Goal: Transaction & Acquisition: Book appointment/travel/reservation

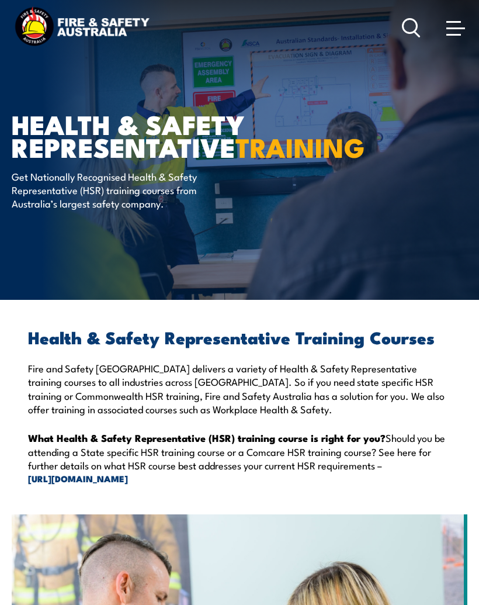
click at [455, 33] on span at bounding box center [456, 27] width 19 height 13
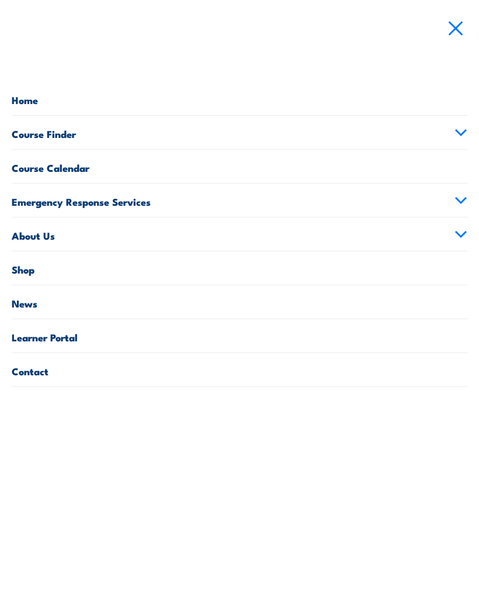
click at [53, 333] on link "Learner Portal" at bounding box center [240, 335] width 456 height 33
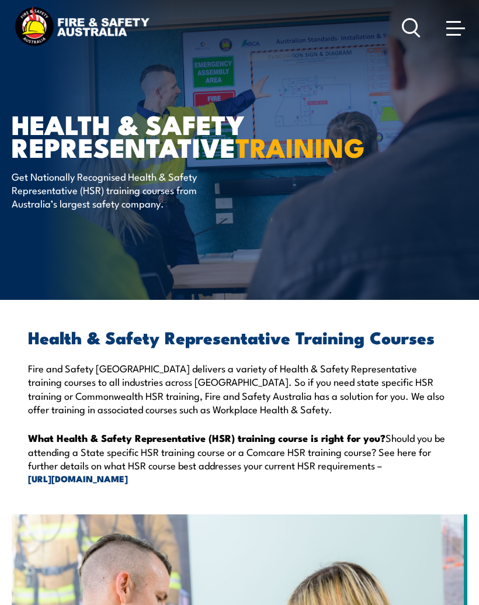
click at [456, 30] on span at bounding box center [456, 27] width 19 height 13
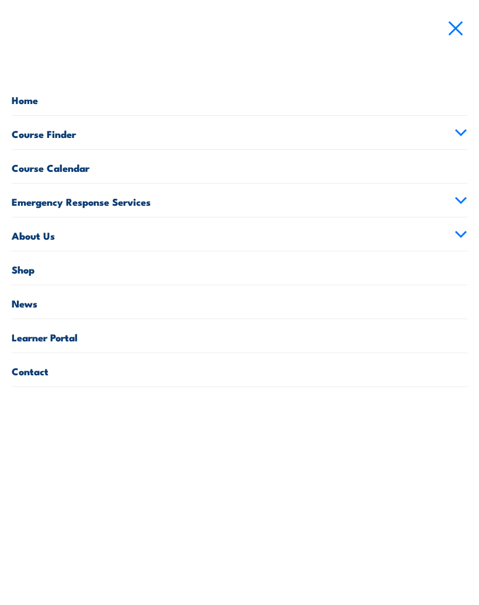
click at [457, 129] on icon at bounding box center [461, 133] width 13 height 8
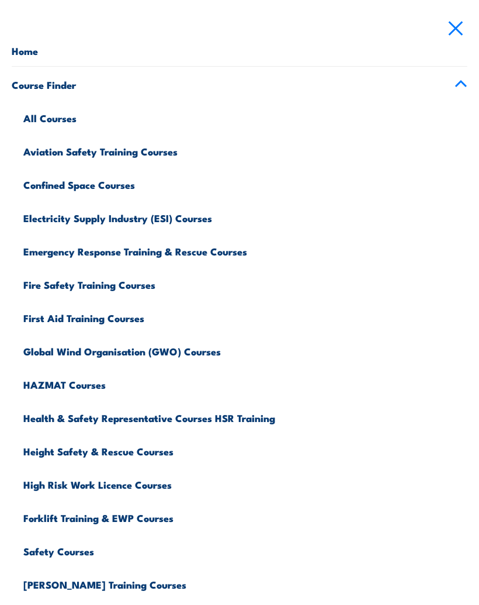
scroll to position [49, 0]
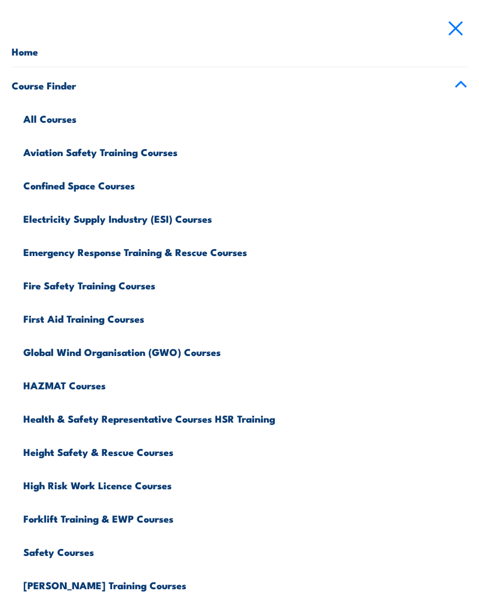
click at [49, 117] on link "All Courses" at bounding box center [245, 117] width 444 height 33
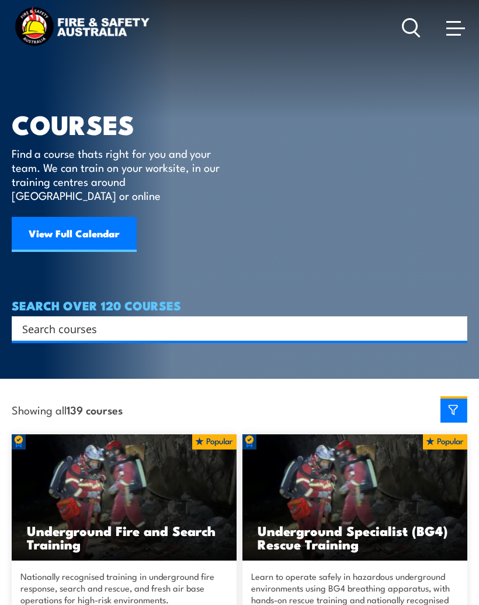
click at [81, 218] on link "View Full Calendar" at bounding box center [74, 234] width 125 height 35
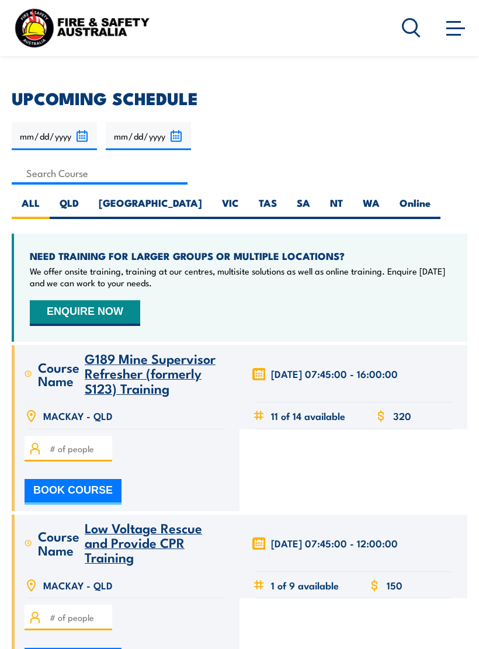
scroll to position [258, 0]
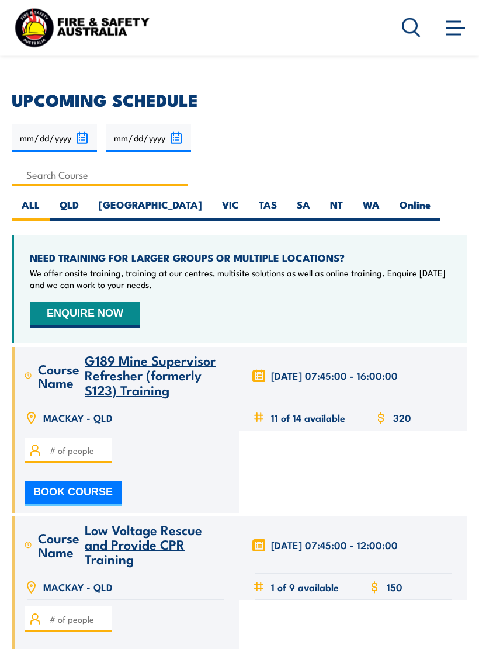
click at [75, 185] on input at bounding box center [100, 175] width 176 height 23
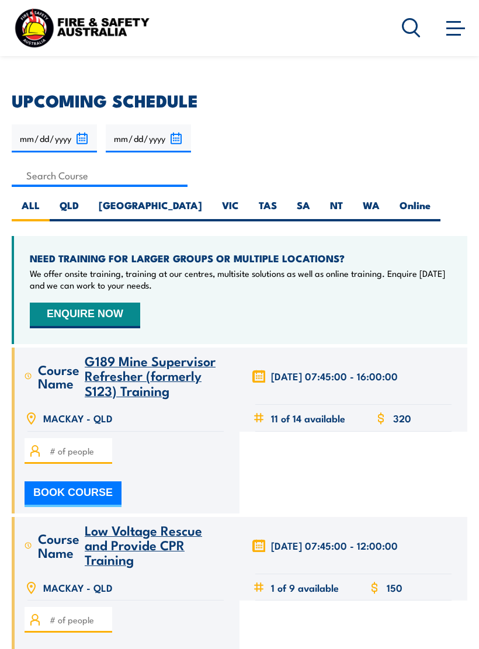
click at [71, 206] on label "QLD" at bounding box center [69, 210] width 39 height 23
click at [79, 206] on input "QLD" at bounding box center [83, 203] width 8 height 8
radio input "true"
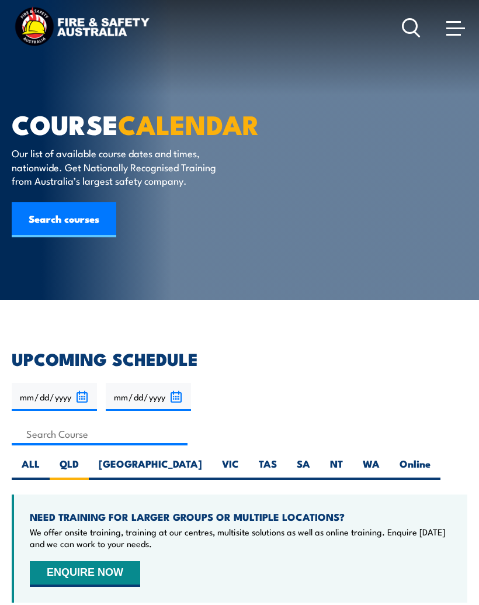
click at [60, 215] on link "Search courses" at bounding box center [64, 219] width 105 height 35
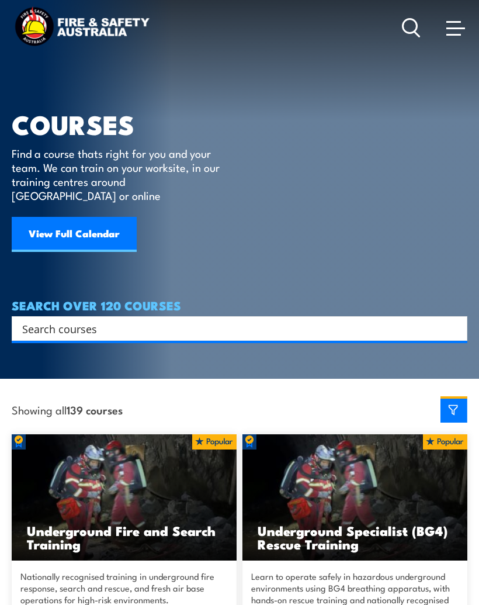
click at [118, 320] on input "Search input" at bounding box center [232, 329] width 420 height 18
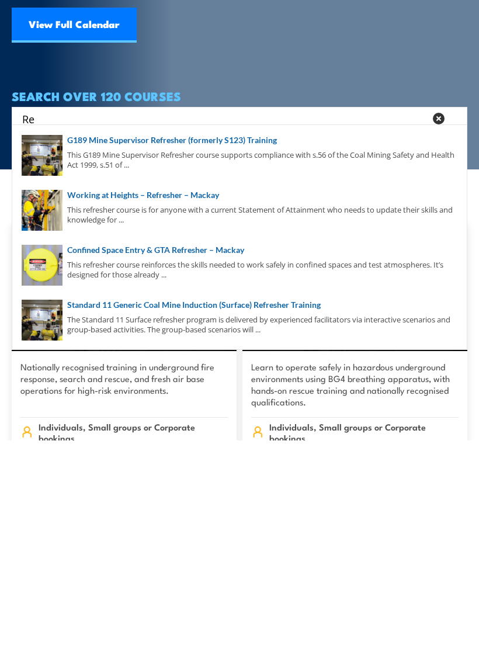
type input "R"
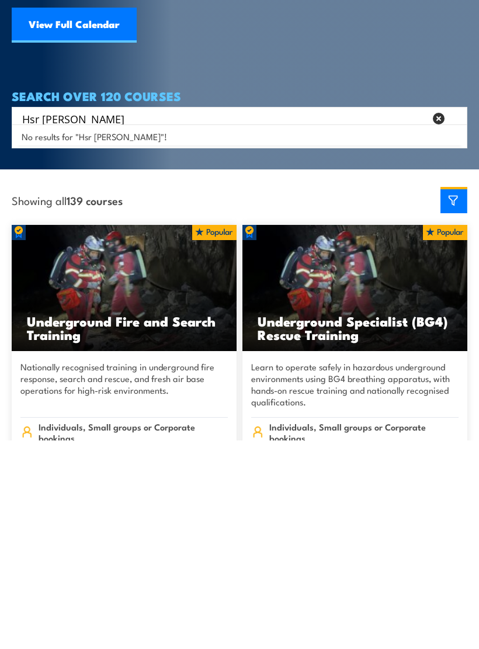
type input "Hsr salsbury"
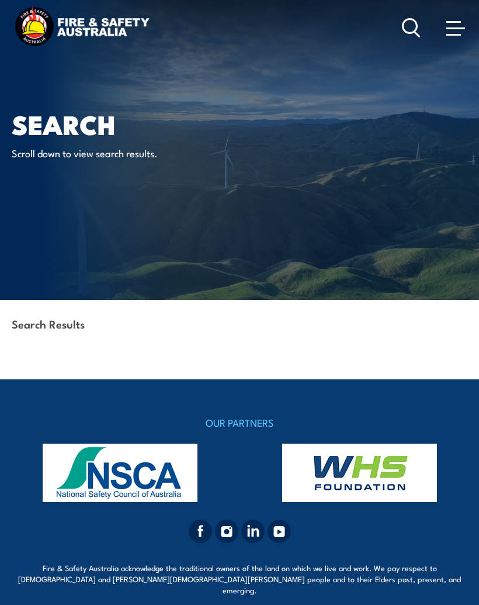
click at [96, 311] on div "Search Results" at bounding box center [240, 325] width 456 height 50
click at [86, 342] on div "Search Results" at bounding box center [240, 325] width 456 height 50
click at [88, 336] on div "Search Results" at bounding box center [240, 325] width 456 height 50
click at [409, 29] on icon at bounding box center [411, 27] width 19 height 19
click at [411, 34] on icon at bounding box center [411, 27] width 19 height 19
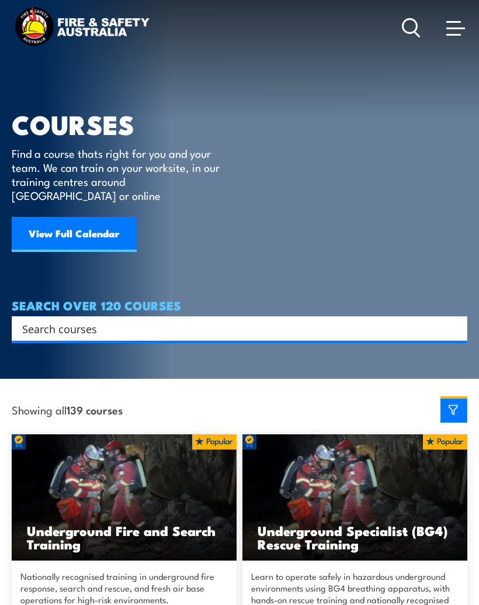
click at [115, 322] on input "Search input" at bounding box center [232, 329] width 420 height 18
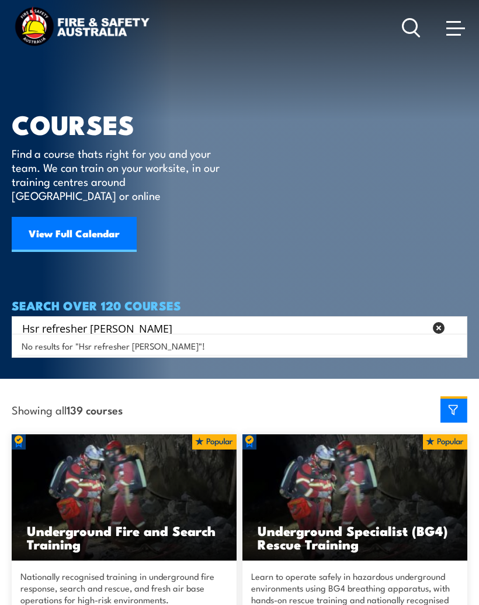
type input "Hsr refresher salsbury"
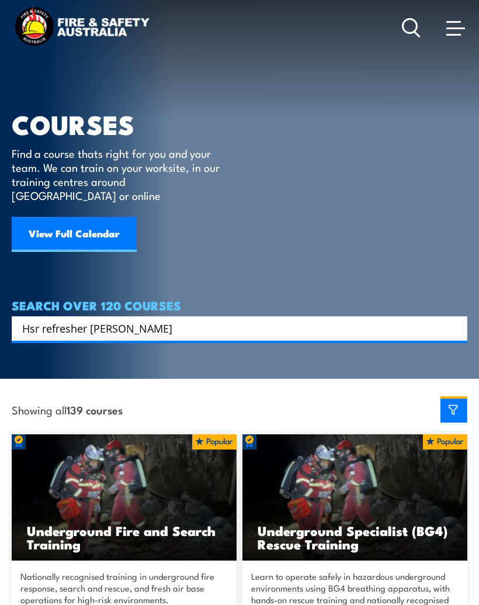
click at [61, 238] on link "View Full Calendar" at bounding box center [74, 234] width 125 height 35
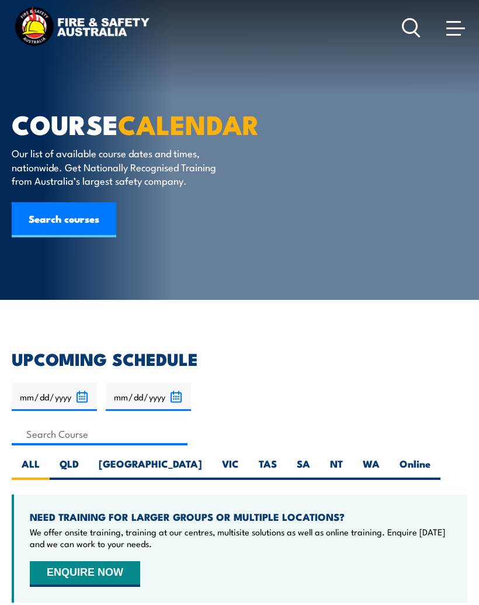
click at [68, 466] on label "QLD" at bounding box center [69, 468] width 39 height 23
click at [79, 465] on input "QLD" at bounding box center [83, 461] width 8 height 8
radio input "true"
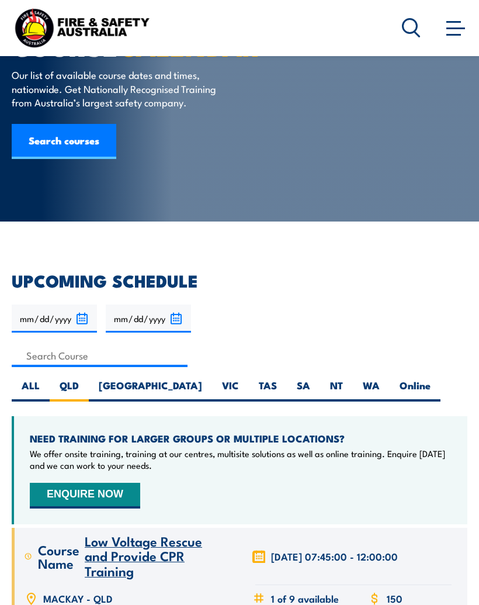
scroll to position [79, 0]
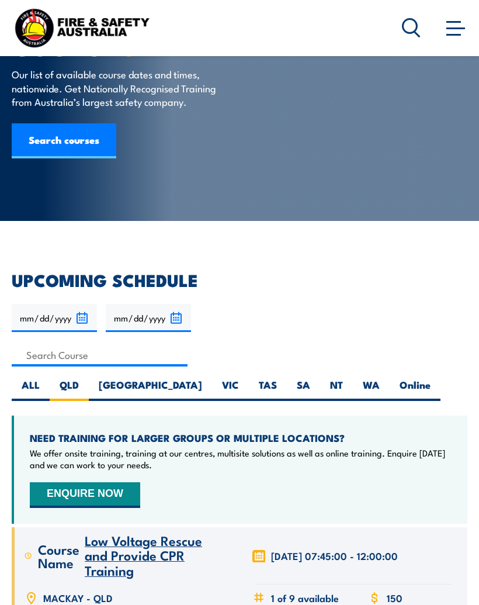
click at [79, 317] on input "[DATE]" at bounding box center [54, 318] width 85 height 28
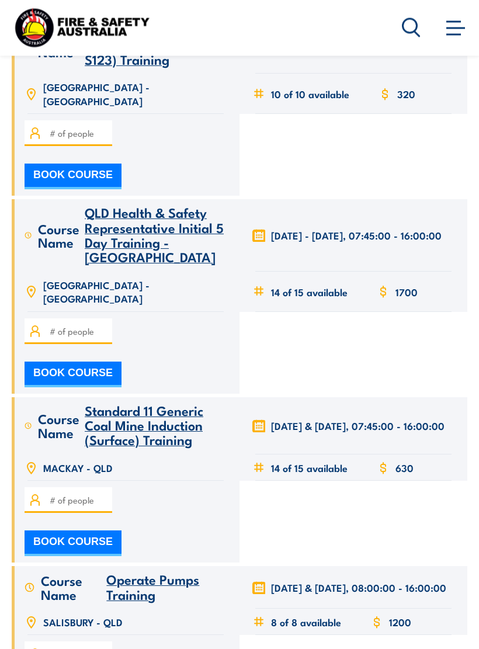
scroll to position [11542, 0]
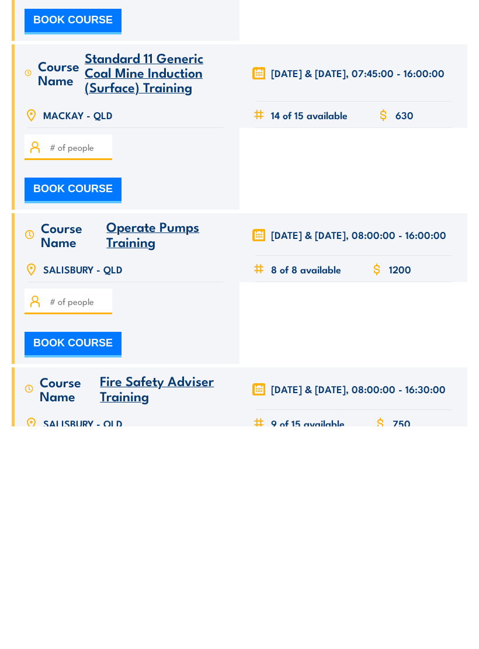
type input "1"
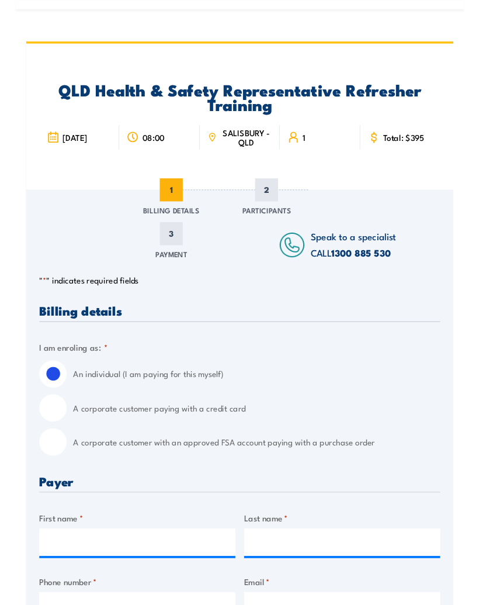
scroll to position [15, 0]
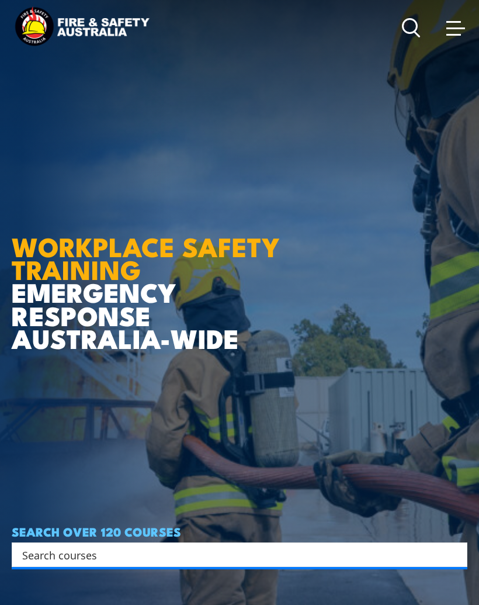
click at [154, 563] on input "Search input" at bounding box center [232, 555] width 420 height 18
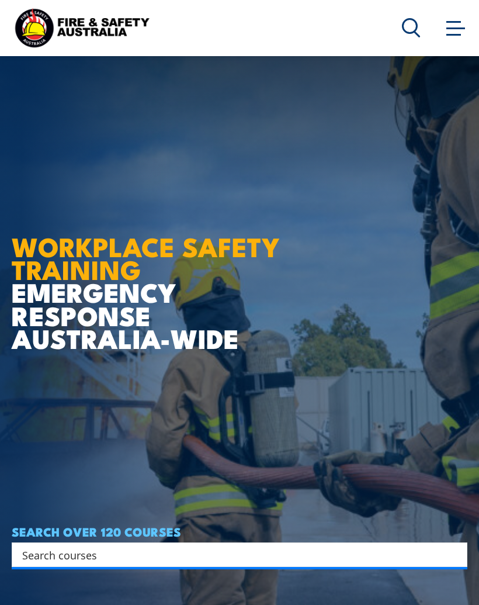
scroll to position [148, 0]
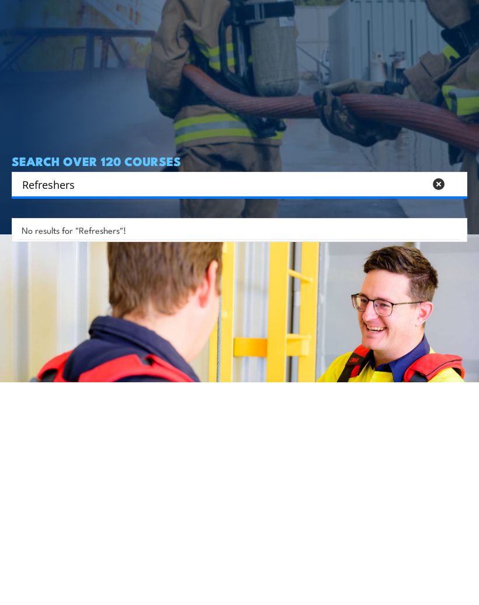
type input "Refreshers"
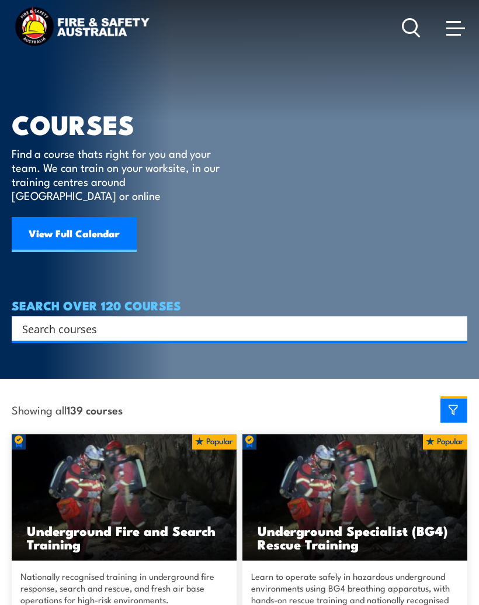
click at [85, 320] on input "Search input" at bounding box center [232, 329] width 420 height 18
click at [72, 217] on link "View Full Calendar" at bounding box center [74, 234] width 125 height 35
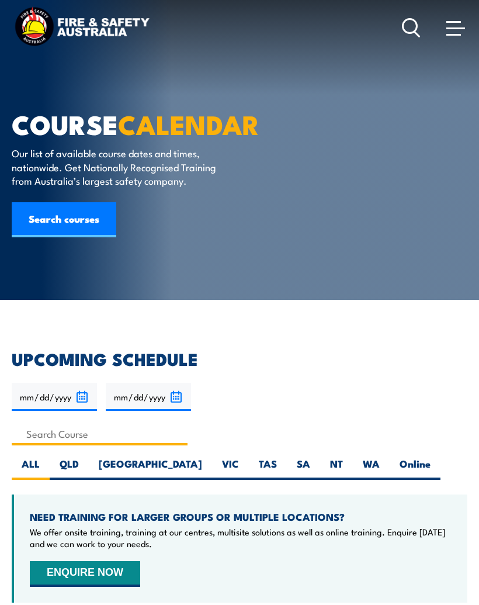
click at [57, 433] on input at bounding box center [100, 434] width 176 height 23
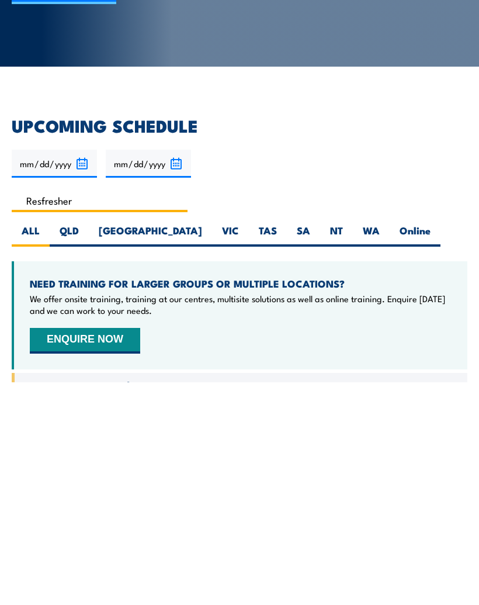
type input "Resfresher"
click at [60, 447] on label "QLD" at bounding box center [69, 458] width 39 height 23
click at [79, 447] on input "QLD" at bounding box center [83, 451] width 8 height 8
radio input "true"
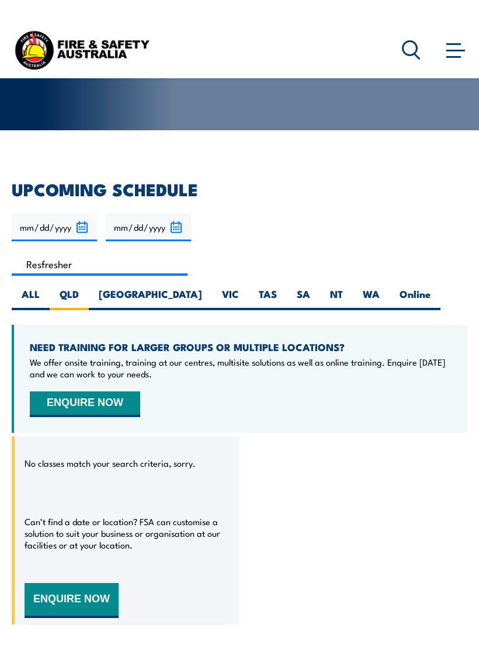
scroll to position [191, 0]
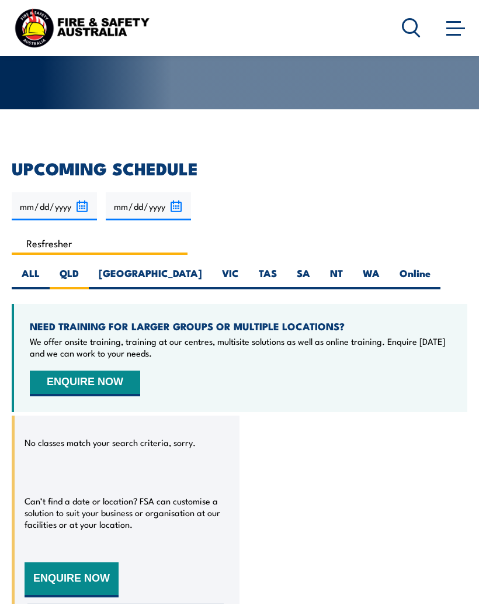
click at [85, 240] on input "Resfresher" at bounding box center [100, 243] width 176 height 23
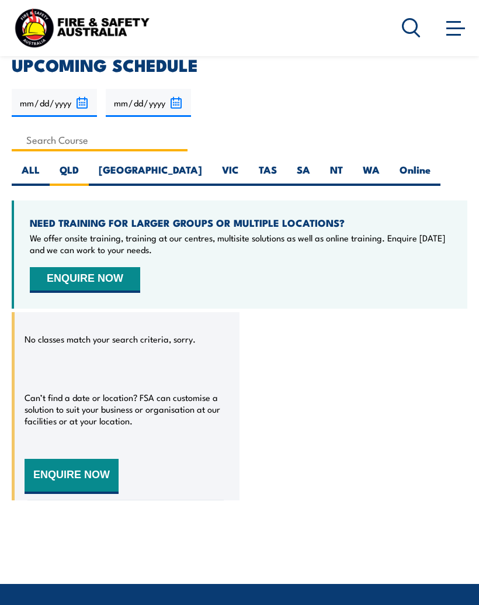
scroll to position [292, 0]
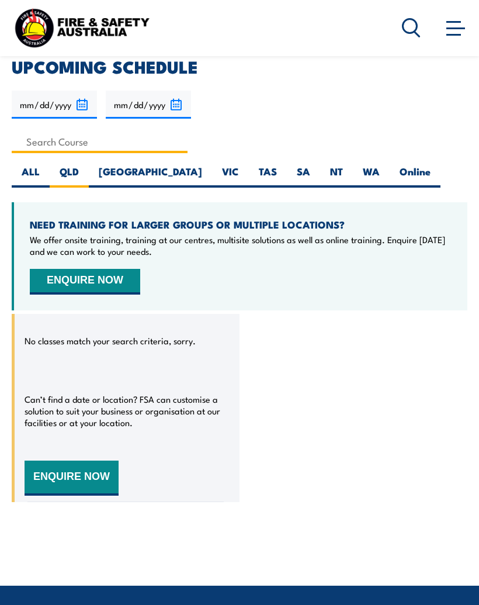
type input "Resfresher"
click at [72, 165] on label "QLD" at bounding box center [69, 176] width 39 height 23
click at [79, 165] on input "QLD" at bounding box center [83, 169] width 8 height 8
click at [77, 475] on button "ENQUIRE NOW" at bounding box center [72, 478] width 94 height 35
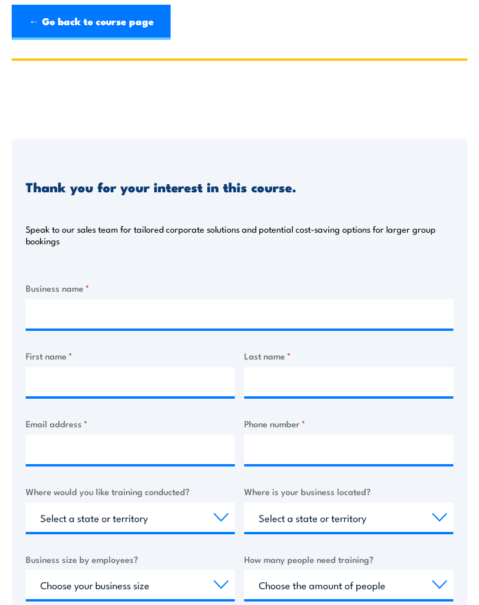
click at [35, 17] on link "← Go back to course page" at bounding box center [91, 22] width 159 height 35
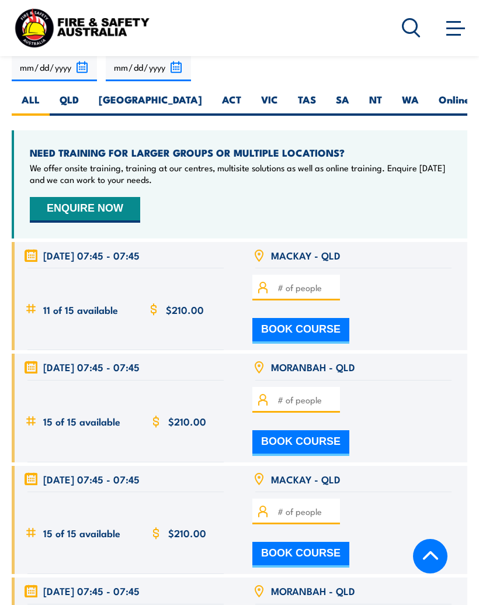
scroll to position [2059, 0]
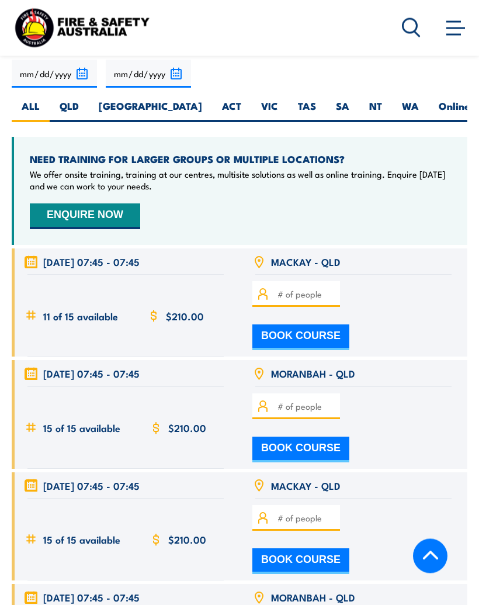
click at [65, 100] on label "QLD" at bounding box center [69, 111] width 39 height 23
click at [79, 100] on input "QLD" at bounding box center [83, 104] width 8 height 8
radio input "true"
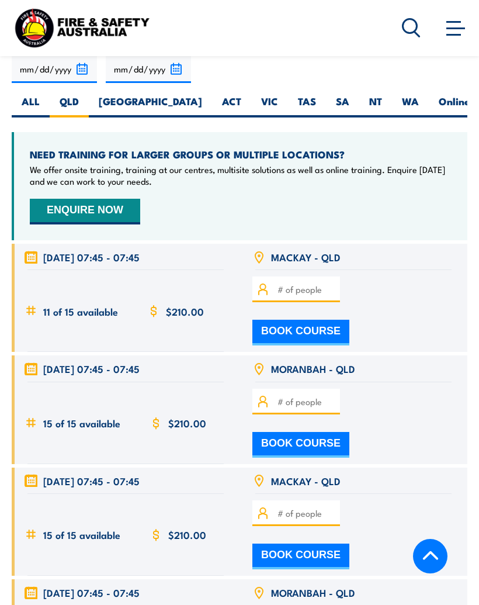
click at [178, 60] on input "[DATE]" at bounding box center [148, 69] width 85 height 28
type input "[DATE]"
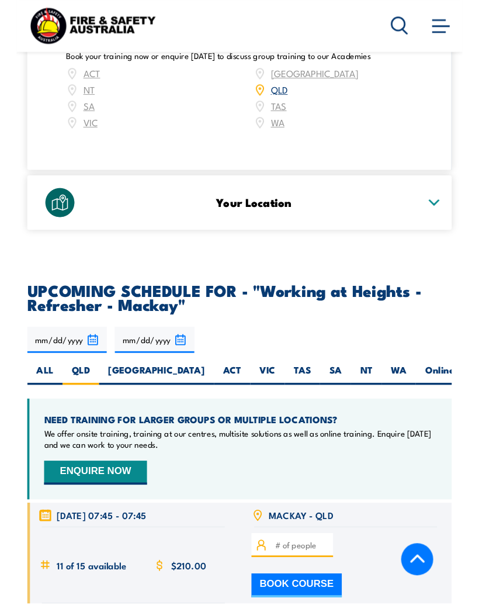
scroll to position [1811, 0]
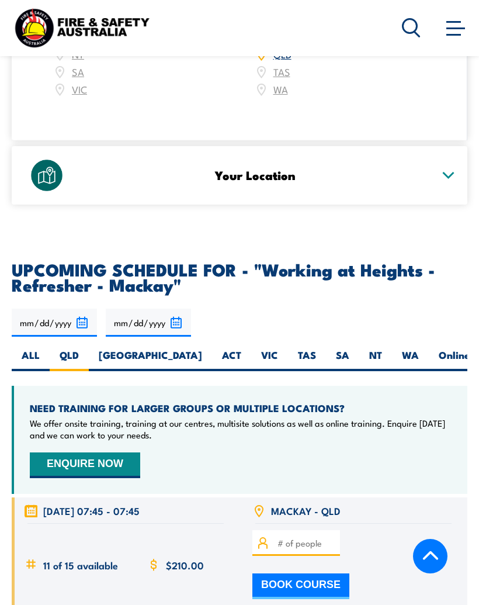
click at [78, 319] on input "[DATE]" at bounding box center [54, 323] width 85 height 28
type input "[DATE]"
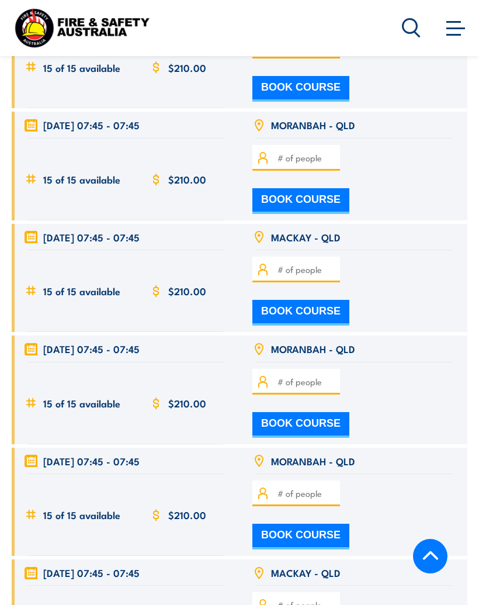
scroll to position [2060, 0]
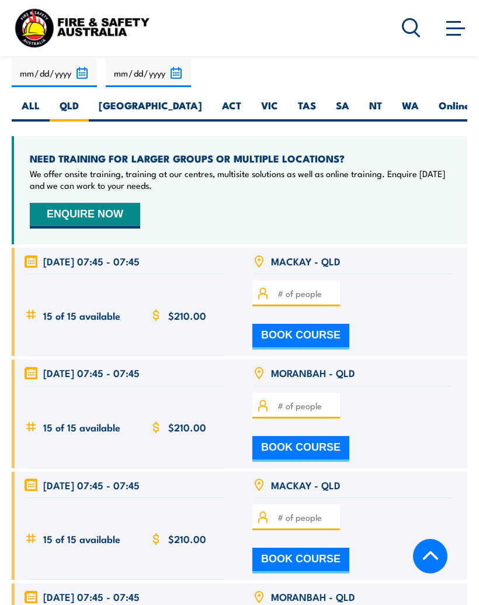
click at [81, 63] on input "[DATE]" at bounding box center [54, 73] width 85 height 28
click at [54, 65] on input "[DATE]" at bounding box center [54, 73] width 85 height 28
click at [92, 60] on input "[DATE]" at bounding box center [54, 73] width 85 height 28
click at [82, 62] on input "[DATE]" at bounding box center [54, 73] width 85 height 28
click at [78, 67] on input "[DATE]" at bounding box center [54, 73] width 85 height 28
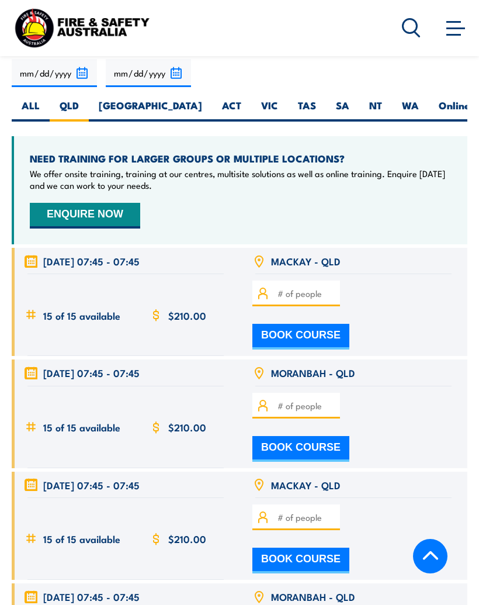
type input "[DATE]"
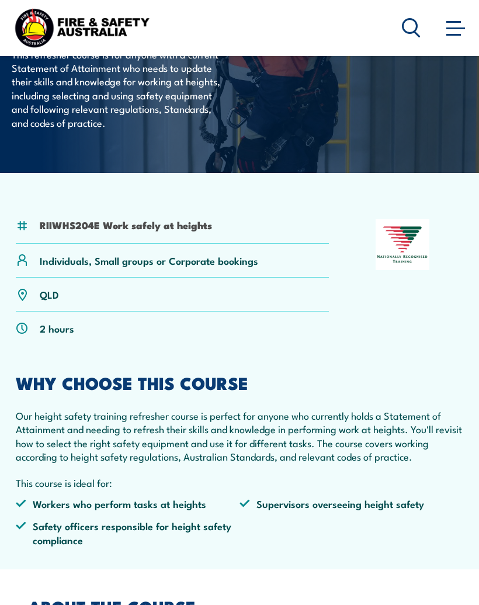
scroll to position [104, 0]
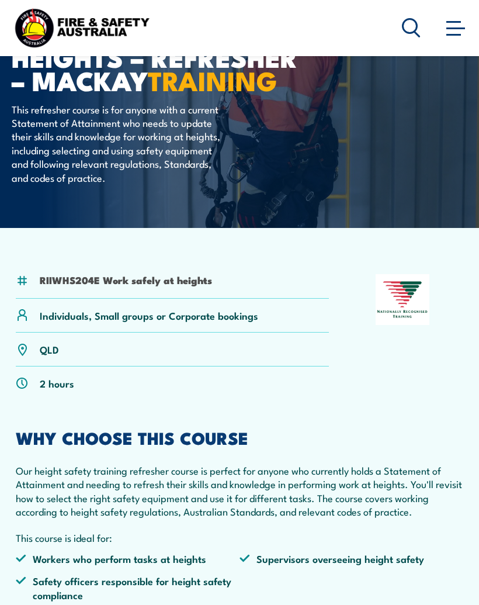
click at [85, 315] on p "Individuals, Small groups or Corporate bookings" at bounding box center [149, 315] width 219 height 13
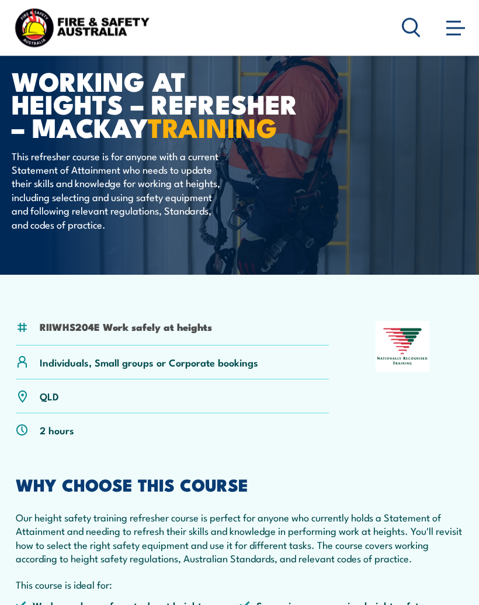
scroll to position [0, 0]
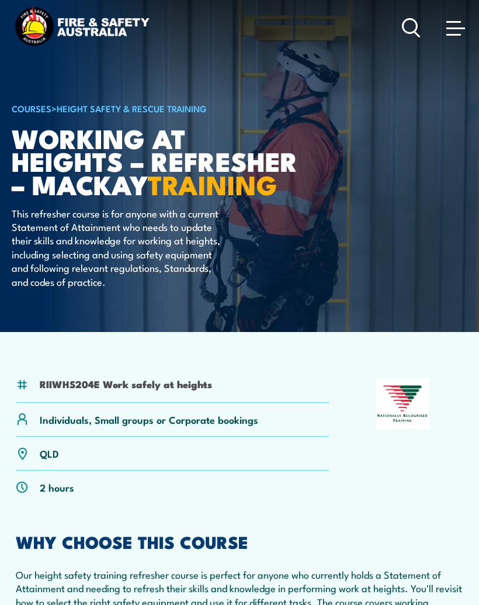
click at [412, 29] on icon at bounding box center [411, 27] width 19 height 19
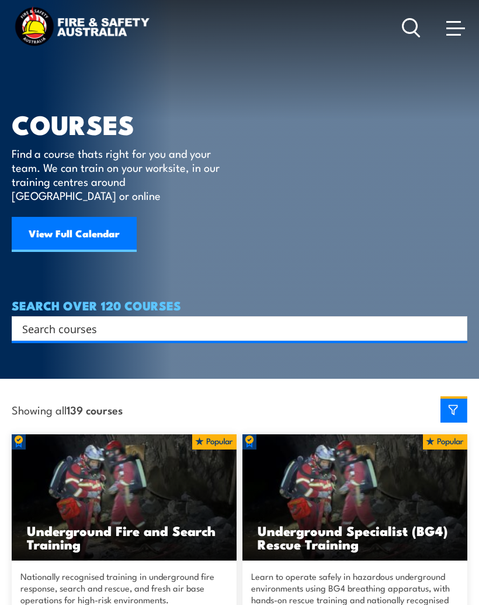
click at [452, 35] on span at bounding box center [454, 35] width 15 height 2
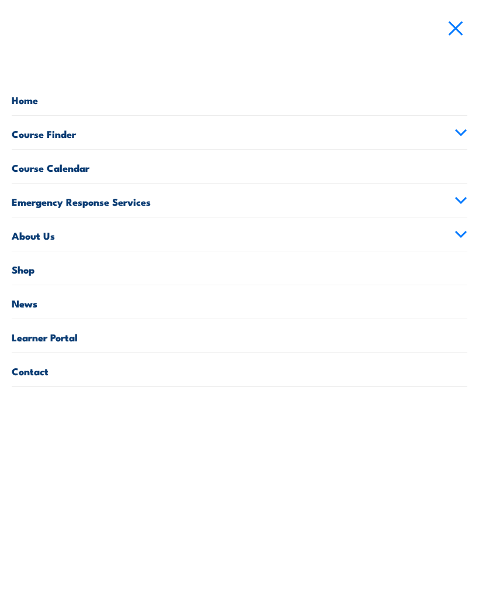
click at [61, 335] on link "Learner Portal" at bounding box center [240, 335] width 456 height 33
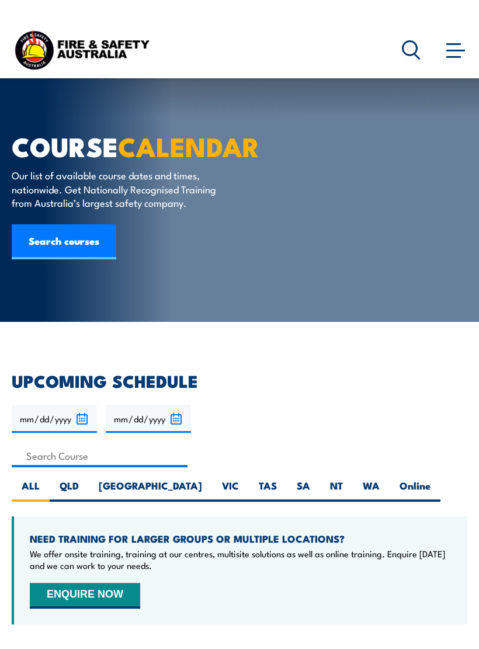
scroll to position [81, 0]
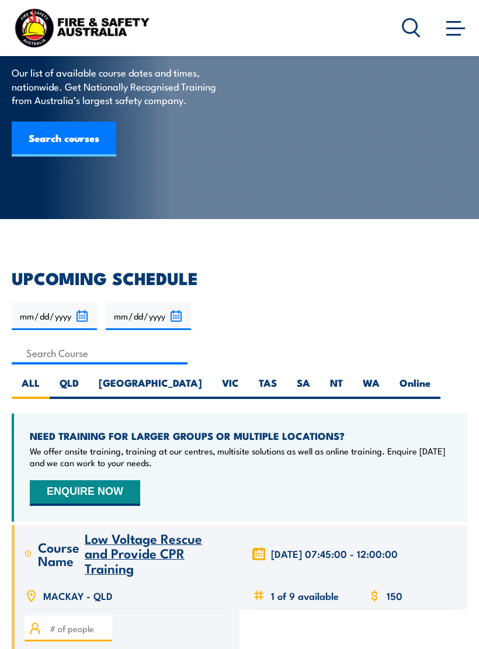
click at [69, 381] on label "QLD" at bounding box center [69, 387] width 39 height 23
click at [79, 381] on input "QLD" at bounding box center [83, 380] width 8 height 8
radio input "true"
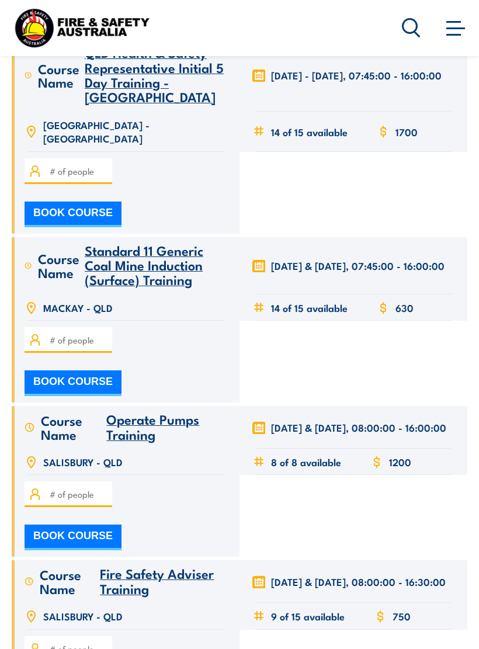
scroll to position [11706, 0]
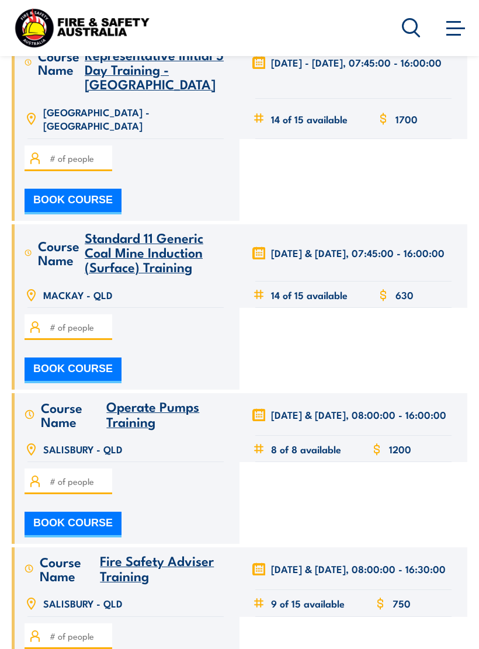
type input "1"
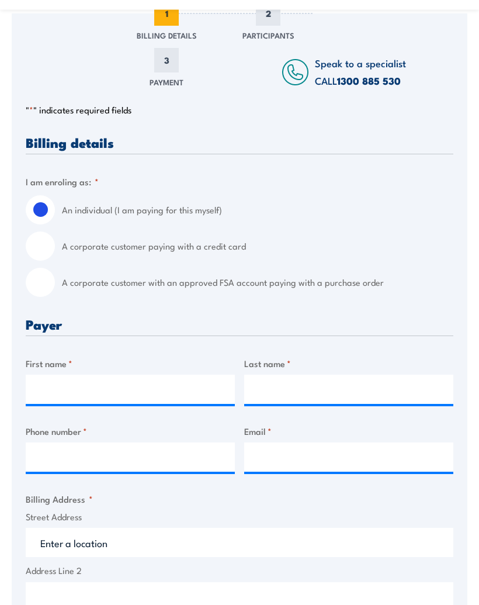
scroll to position [203, 0]
click at [101, 389] on input "First name *" at bounding box center [130, 389] width 209 height 29
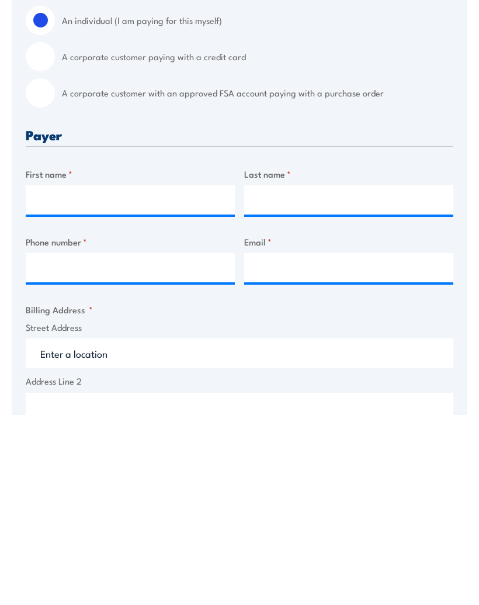
click at [46, 268] on input "A corporate customer with an approved FSA account paying with a purchase order" at bounding box center [40, 282] width 29 height 29
radio input "true"
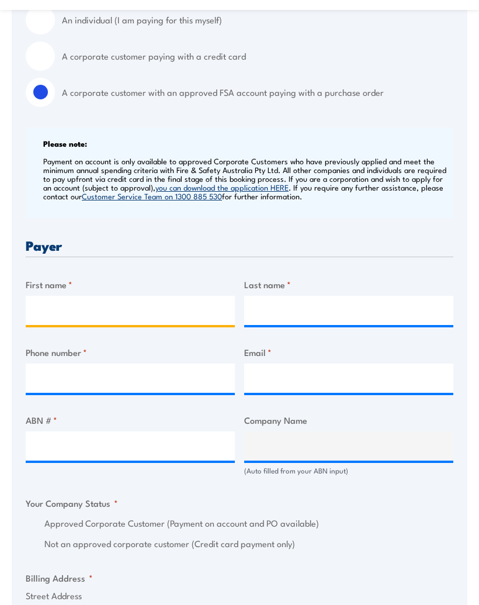
click at [77, 306] on input "First name *" at bounding box center [130, 310] width 209 height 29
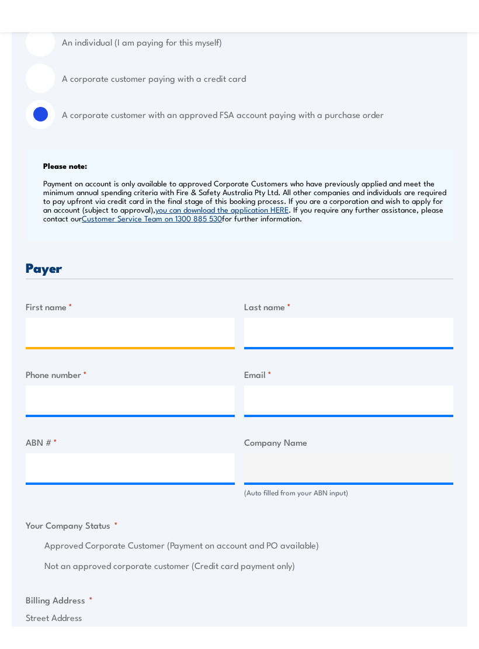
scroll to position [393, 0]
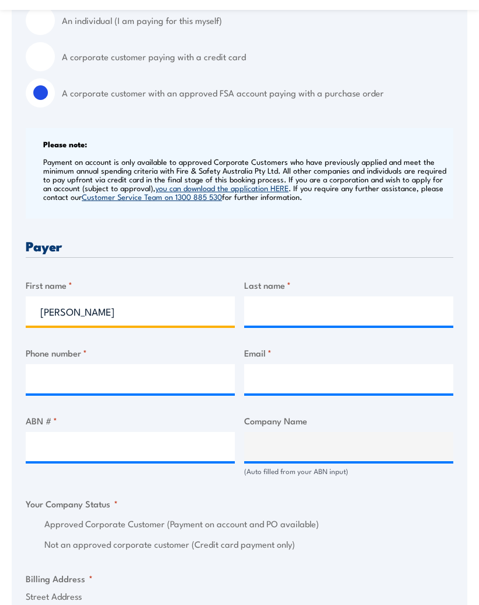
type input "Matthew"
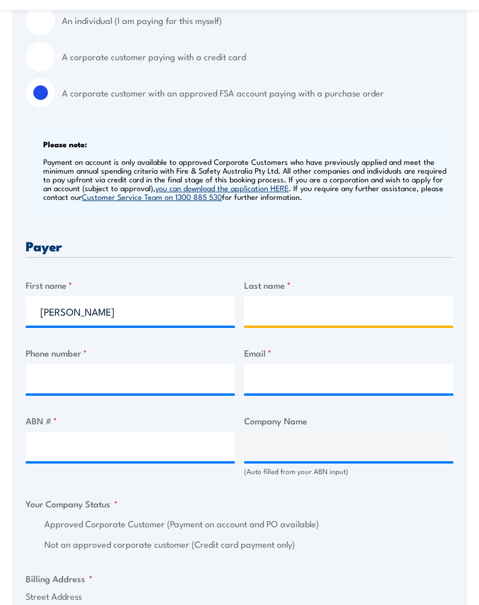
click at [307, 303] on input "Last name *" at bounding box center [348, 310] width 209 height 29
type input "Black"
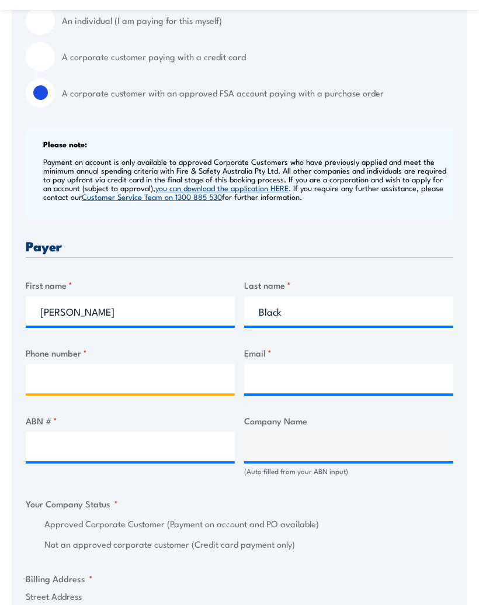
click at [94, 372] on input "Phone number *" at bounding box center [130, 378] width 209 height 29
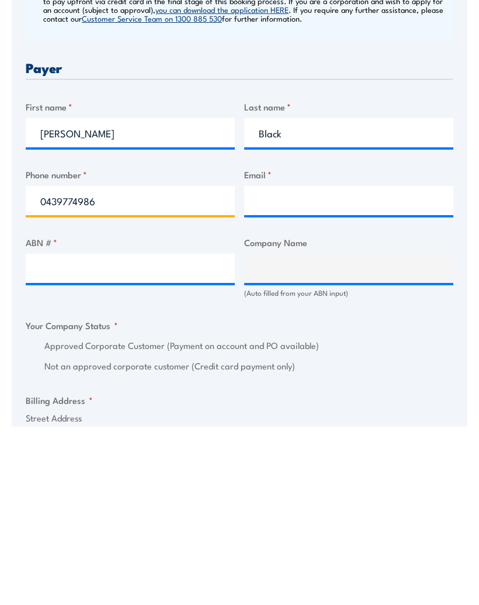
type input "0439774986"
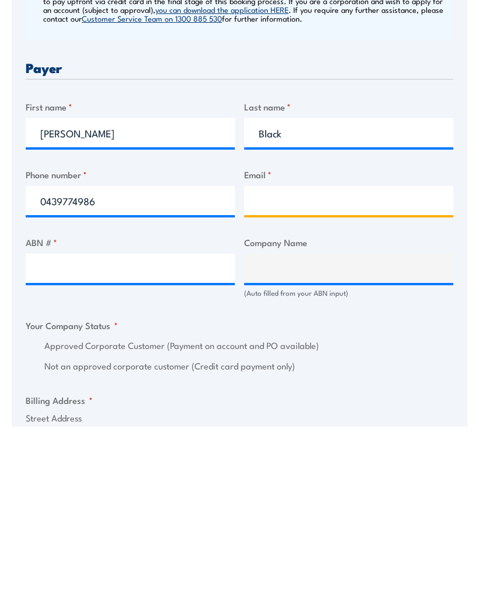
click at [283, 364] on input "Email *" at bounding box center [348, 378] width 209 height 29
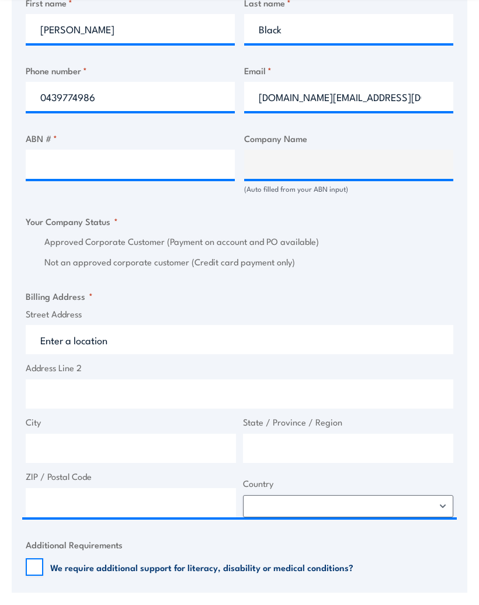
scroll to position [676, 0]
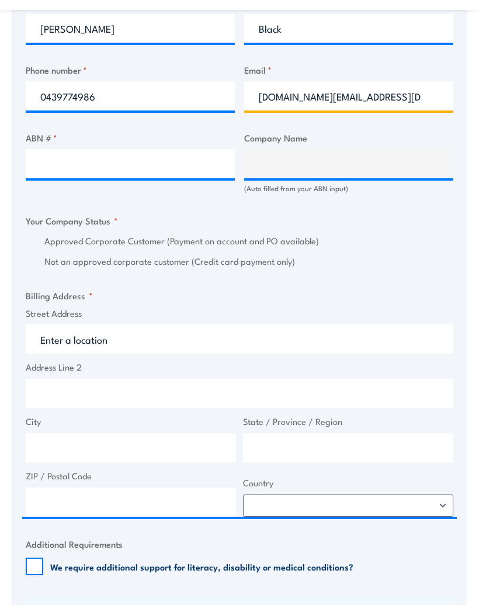
type input "matthew.black@virginaustralia.com"
click at [46, 168] on input "ABN # *" at bounding box center [130, 163] width 209 height 29
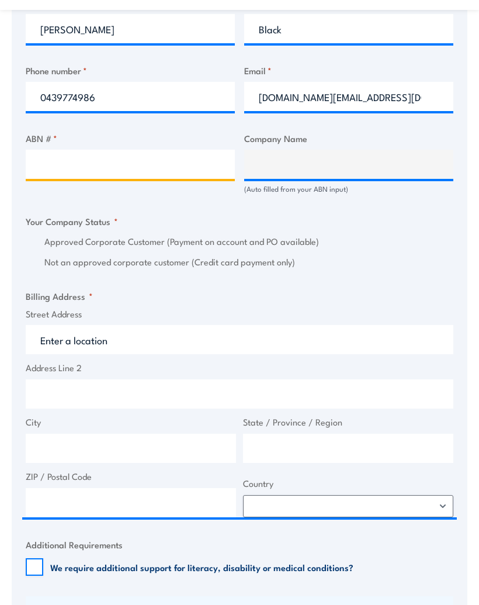
click at [49, 163] on input "ABN # *" at bounding box center [130, 164] width 209 height 29
paste input "36 090 670 965"
type input "36 090 670 965"
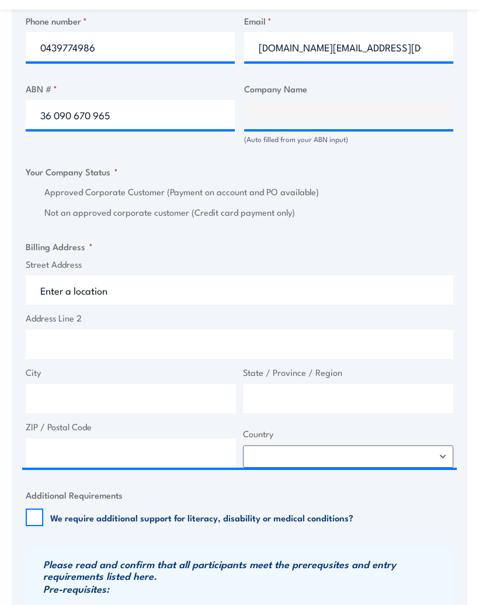
scroll to position [724, 0]
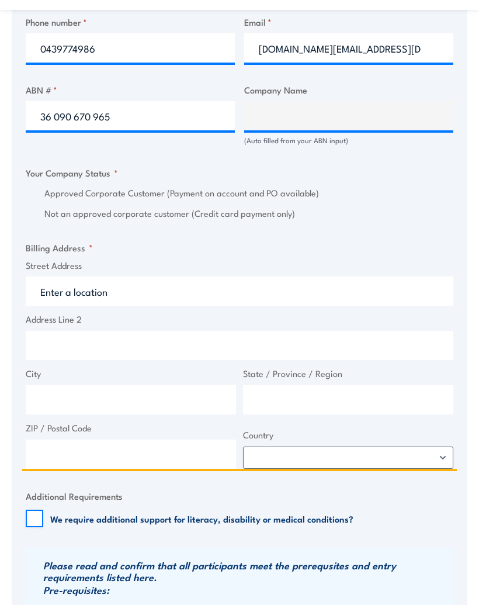
click at [91, 285] on input "Street Address" at bounding box center [240, 290] width 428 height 29
click at [77, 291] on input "Street Address" at bounding box center [240, 290] width 428 height 29
paste input "Level 11, 275 Grey Street, South Brisbane Queens"
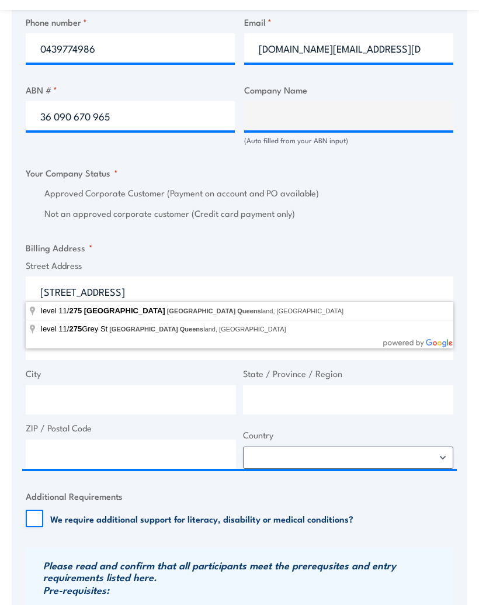
type input "level 11/275 Grey Street, South Brisbane Queensland, Australia"
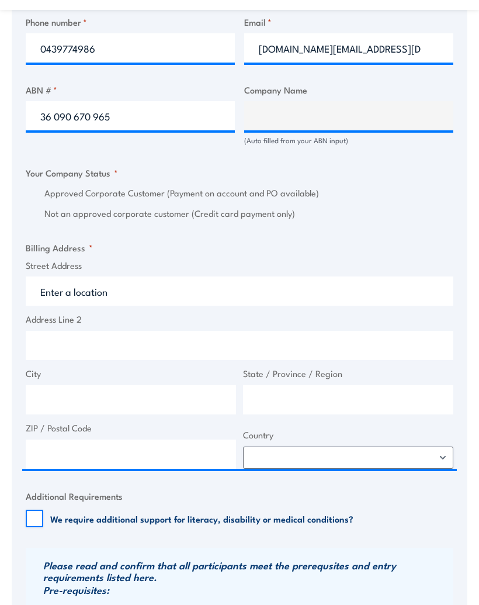
type input "275 Grey St"
type input "South Brisbane"
type input "Queensland"
type input "4101"
select select "Australia"
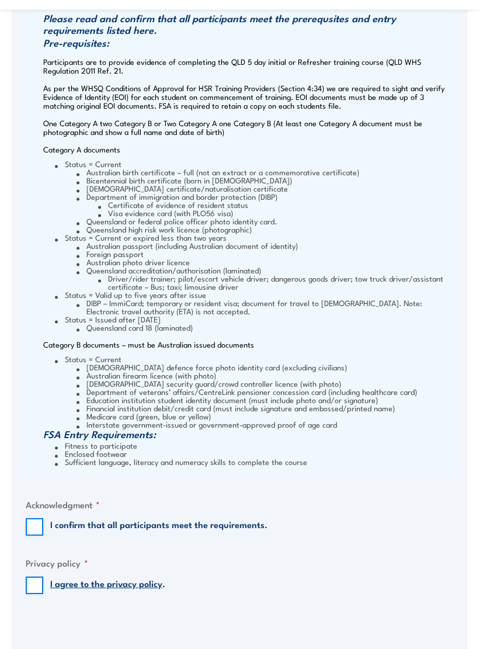
scroll to position [1310, 0]
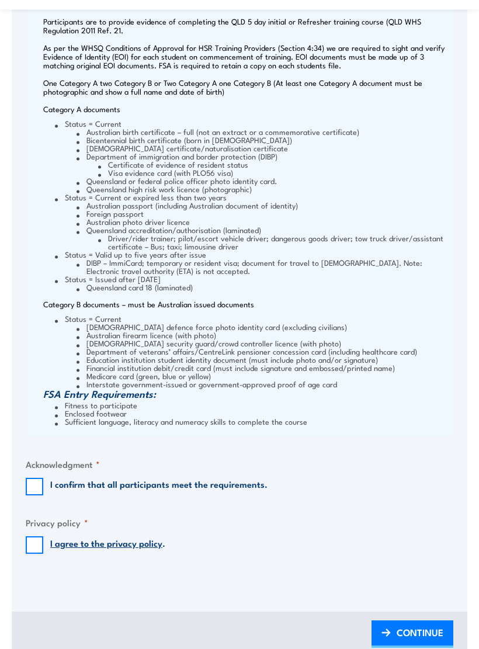
click at [38, 479] on input "I confirm that all participants meet the requirements." at bounding box center [35, 488] width 18 height 18
checkbox input "true"
click at [32, 537] on input "I agree to the privacy policy ." at bounding box center [35, 546] width 18 height 18
checkbox input "true"
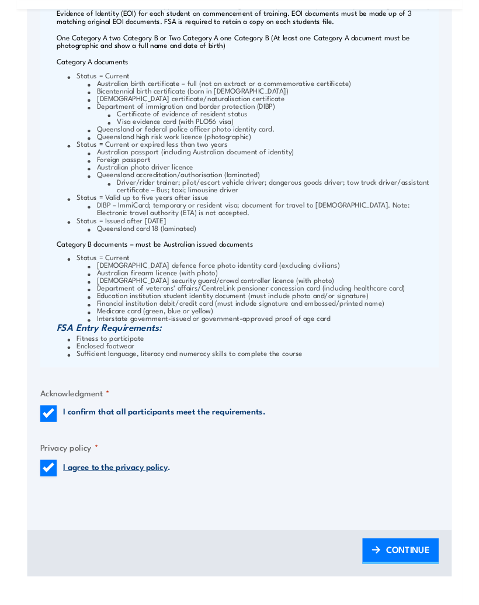
scroll to position [1361, 0]
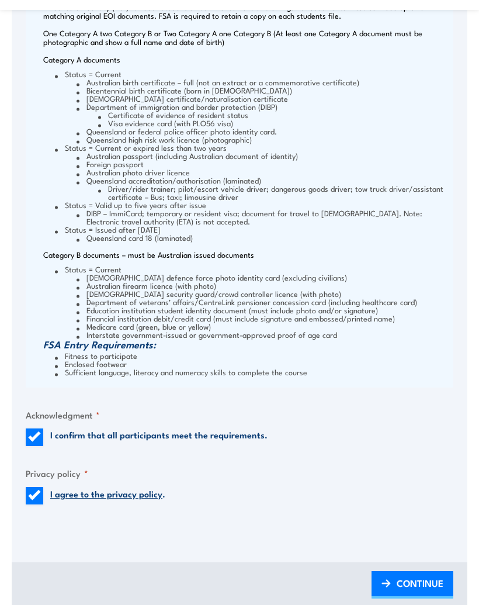
click at [419, 576] on span "CONTINUE" at bounding box center [420, 583] width 47 height 31
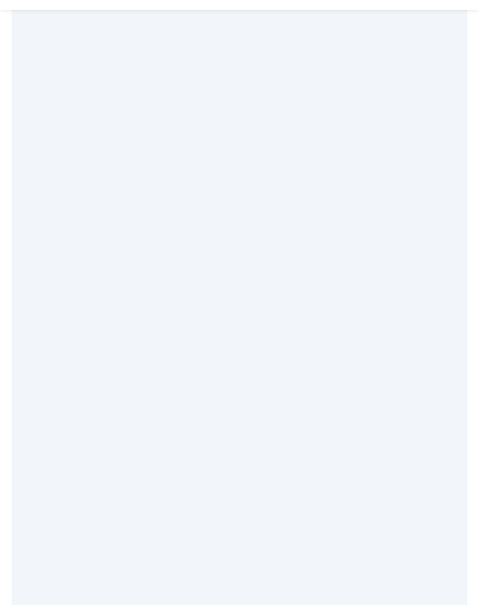
scroll to position [0, 0]
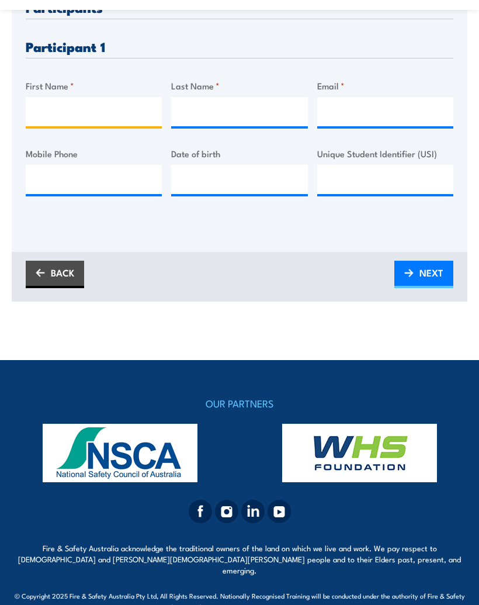
click at [72, 113] on input "First Name *" at bounding box center [94, 111] width 136 height 29
type input "Matthew"
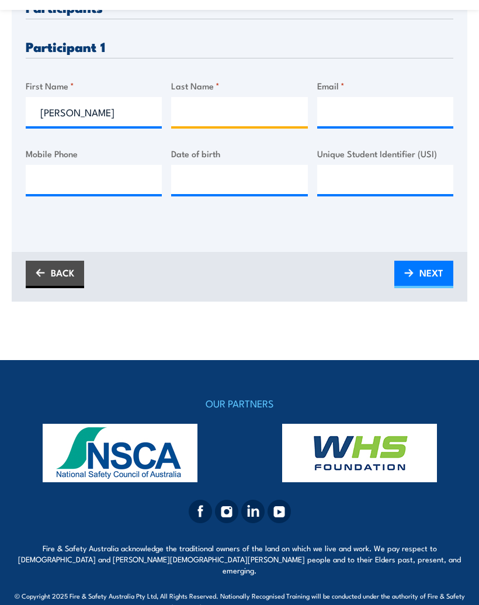
click at [206, 108] on input "Last Name *" at bounding box center [239, 111] width 136 height 29
type input "Black"
click at [358, 113] on input "Email *" at bounding box center [385, 111] width 136 height 29
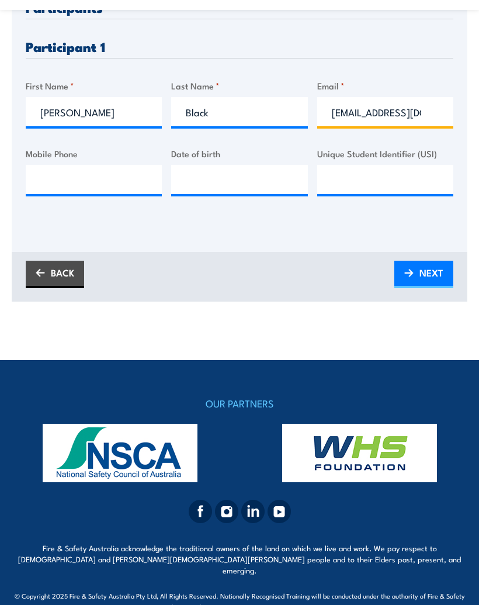
type input "matthewblack737@gmail.com"
click at [75, 178] on input "Mobile Phone" at bounding box center [94, 179] width 136 height 29
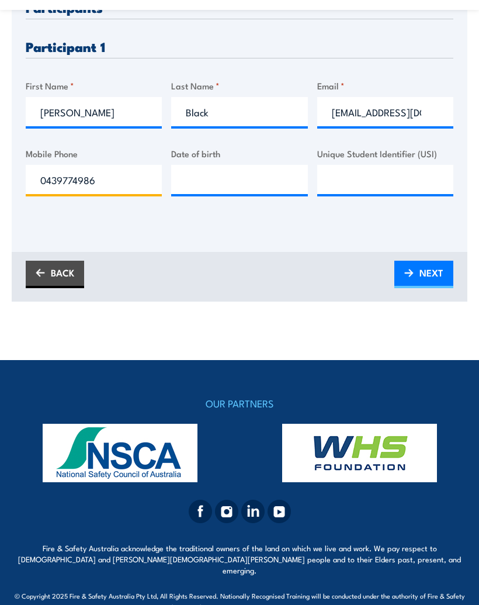
type input "0439774986"
click at [212, 174] on input "Date of birth" at bounding box center [239, 179] width 136 height 29
type input "08/09/1972"
click at [357, 179] on input "Unique Student Identifier (USI)" at bounding box center [385, 179] width 136 height 29
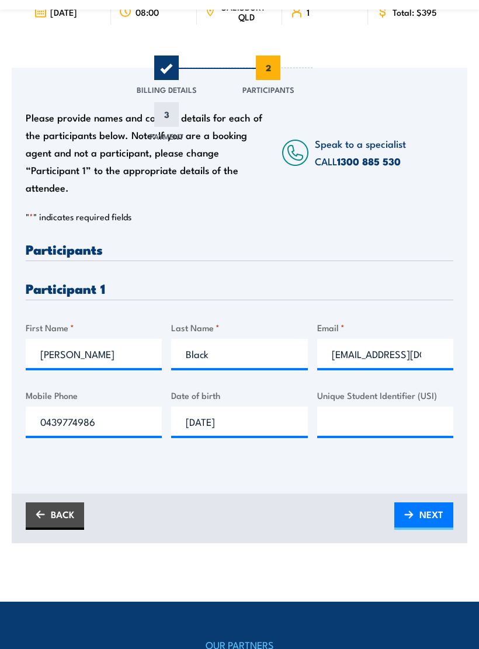
scroll to position [149, 0]
click at [361, 414] on input "Unique Student Identifier (USI)" at bounding box center [385, 421] width 136 height 29
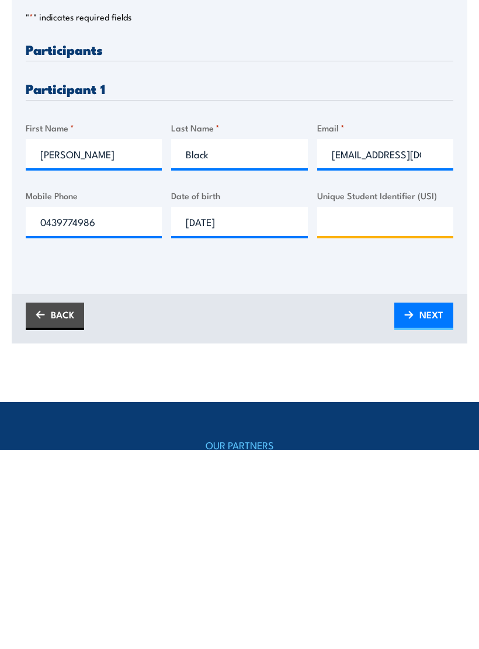
click at [351, 407] on input "Unique Student Identifier (USI)" at bounding box center [385, 421] width 136 height 29
paste input "NTDTZ84335"
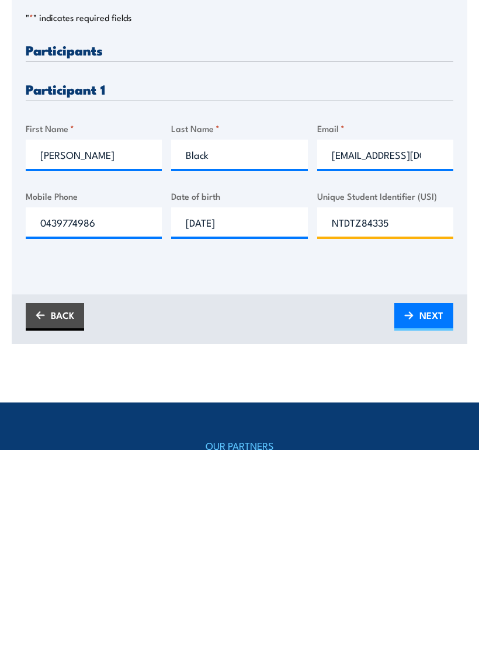
type input "NTDTZ84335"
click at [432, 499] on span "NEXT" at bounding box center [432, 514] width 24 height 31
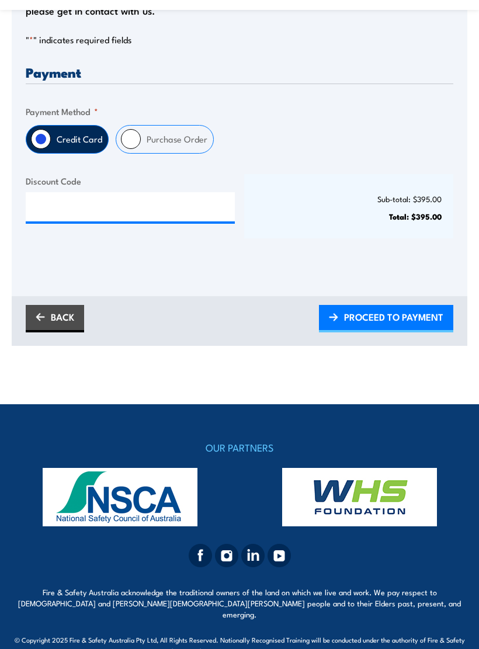
scroll to position [0, 0]
click at [134, 146] on input "Purchase Order" at bounding box center [131, 139] width 20 height 20
radio input "true"
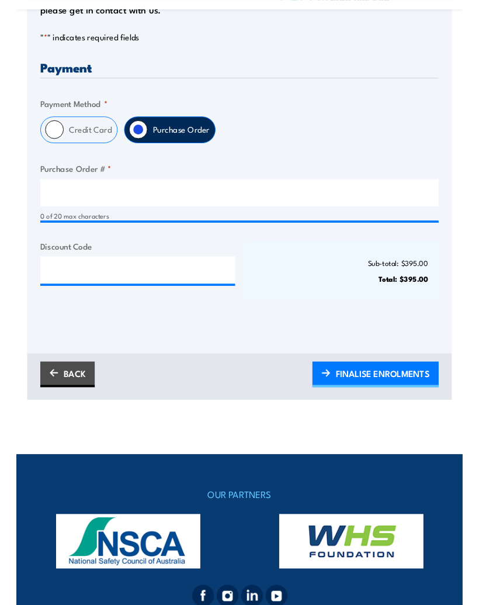
scroll to position [336, 0]
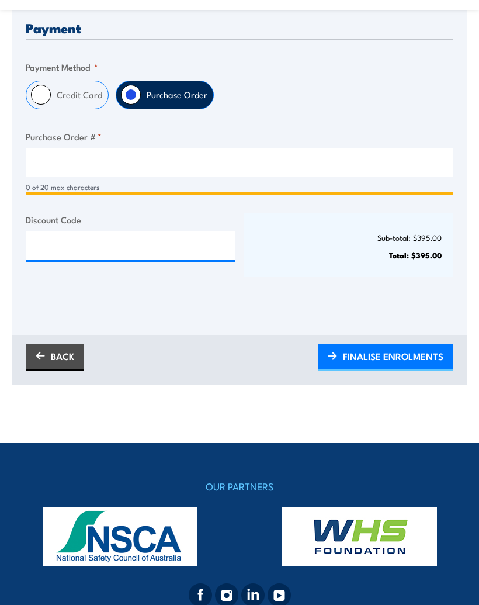
click at [53, 161] on input "Purchase Order # *" at bounding box center [240, 162] width 428 height 29
click at [61, 162] on input "Purchase Order # *" at bounding box center [240, 162] width 428 height 29
paste input "VAA3025219"
type input "VAA3025219"
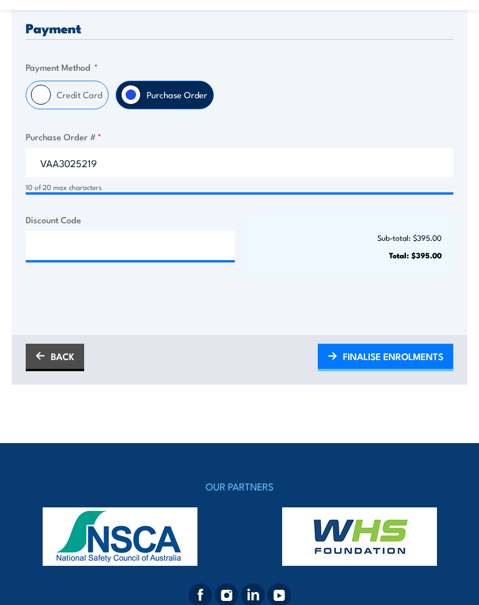
click at [413, 354] on span "FINALISE ENROLMENTS" at bounding box center [393, 356] width 101 height 31
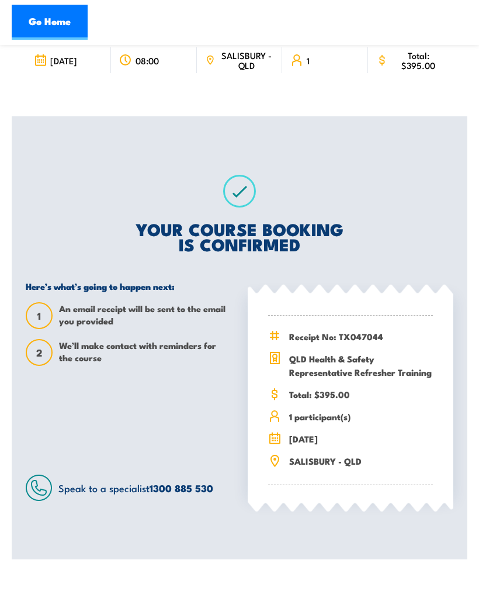
scroll to position [96, 0]
